Goal: Information Seeking & Learning: Learn about a topic

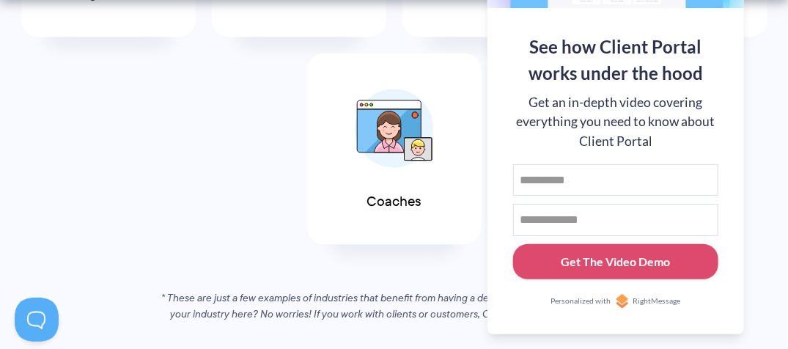
scroll to position [1035, 0]
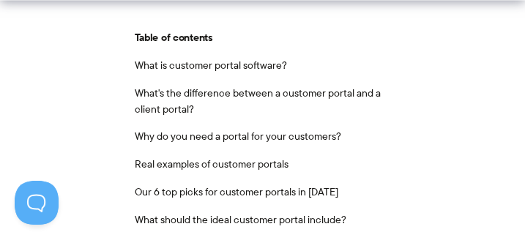
scroll to position [622, 0]
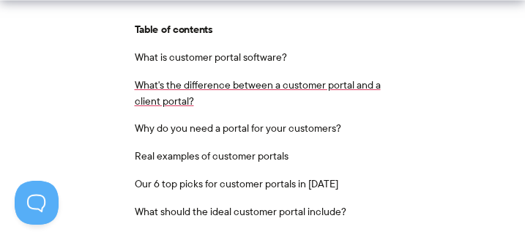
click at [341, 81] on link "What's the difference between a customer portal and a client portal?" at bounding box center [258, 93] width 246 height 31
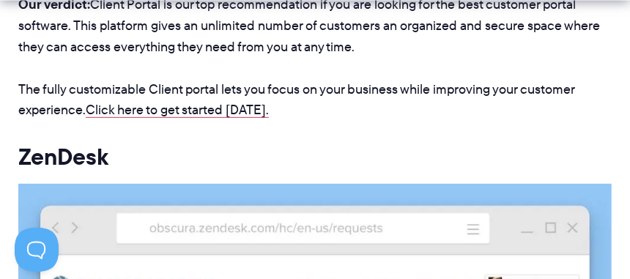
scroll to position [9381, 0]
